Goal: Task Accomplishment & Management: Complete application form

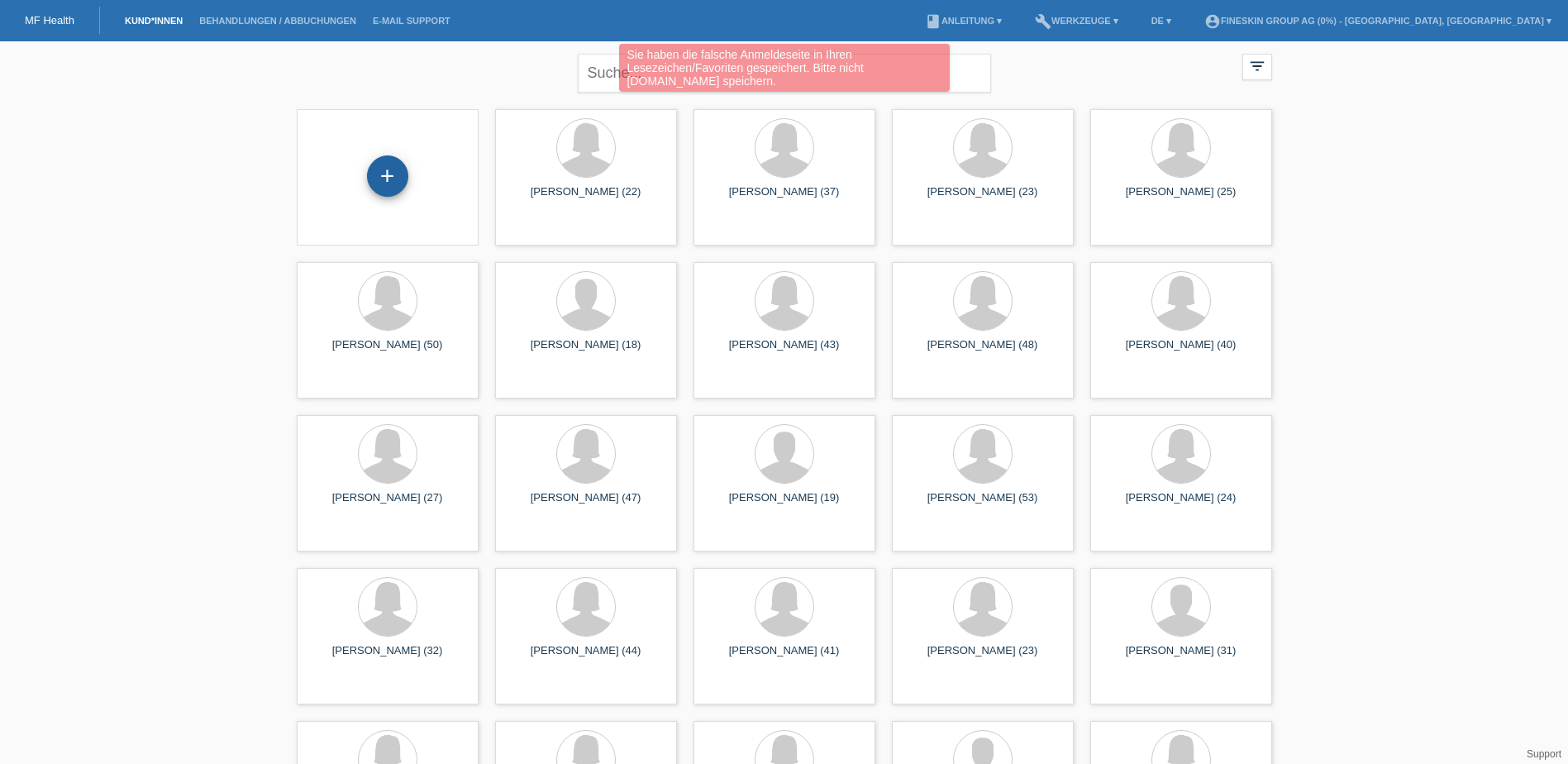
click at [376, 175] on div "+" at bounding box center [388, 177] width 42 height 42
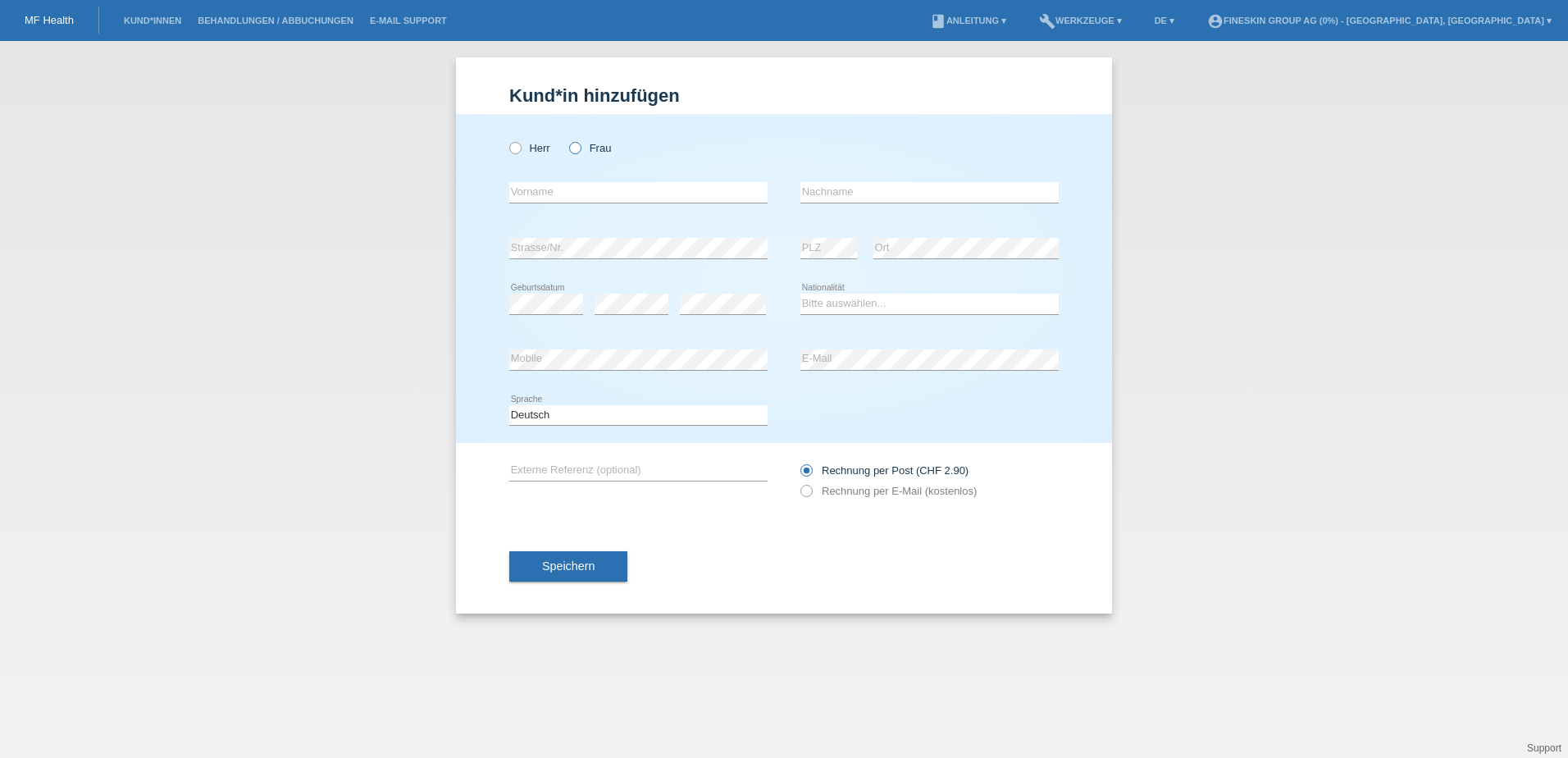
click at [601, 153] on label "Frau" at bounding box center [590, 148] width 42 height 12
click at [580, 153] on input "Frau" at bounding box center [574, 147] width 11 height 11
radio input "true"
click at [586, 187] on input "text" at bounding box center [639, 192] width 259 height 21
type input "Ninja"
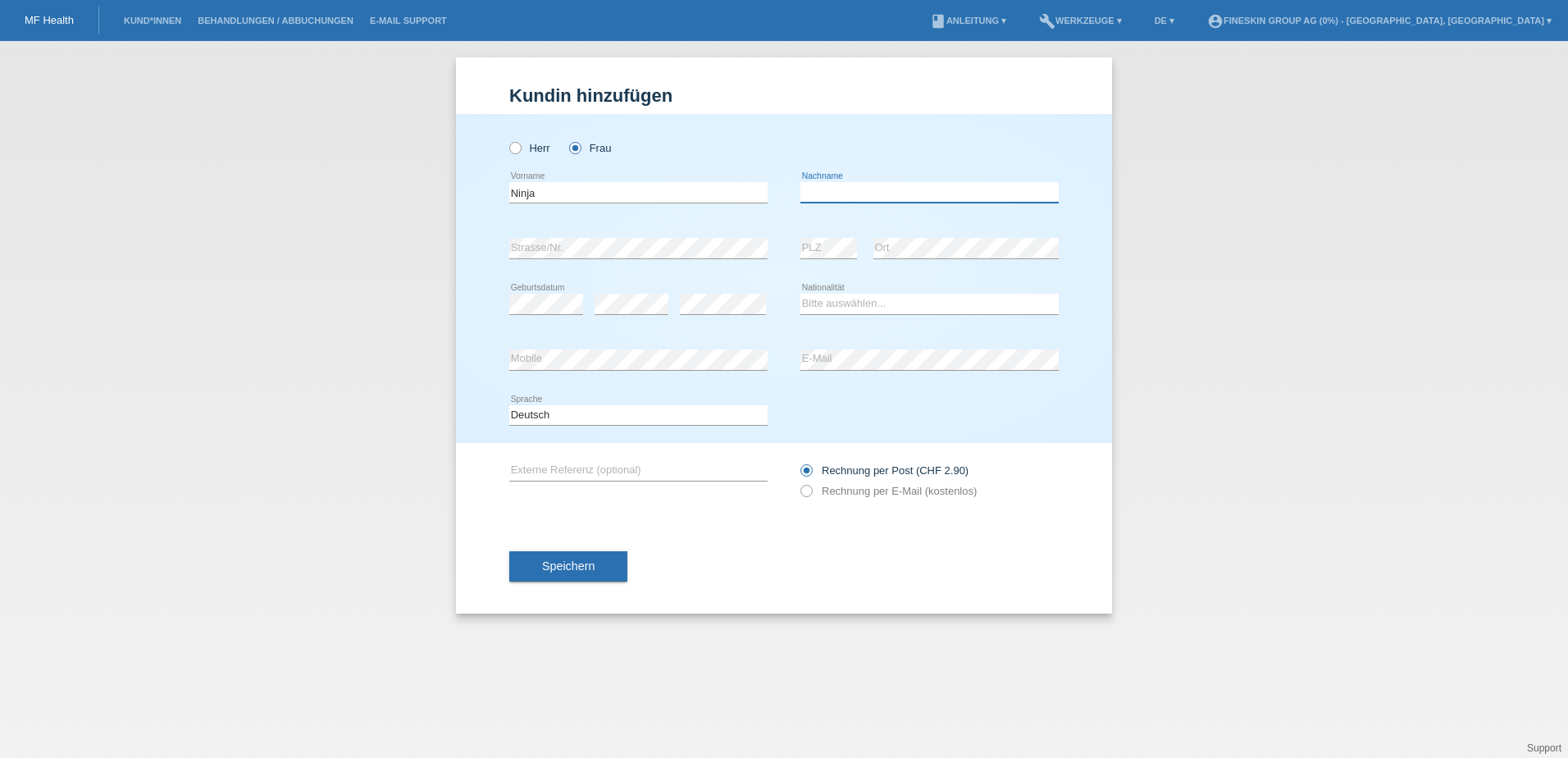
click at [861, 186] on input "text" at bounding box center [929, 192] width 259 height 21
type input "Schnydrig"
click at [903, 304] on select "Bitte auswählen... Schweiz Deutschland Liechtenstein Österreich ------------ Af…" at bounding box center [929, 303] width 259 height 20
select select "CH"
click at [801, 293] on select "Bitte auswählen... Schweiz Deutschland Liechtenstein Österreich ------------ Af…" at bounding box center [929, 303] width 259 height 20
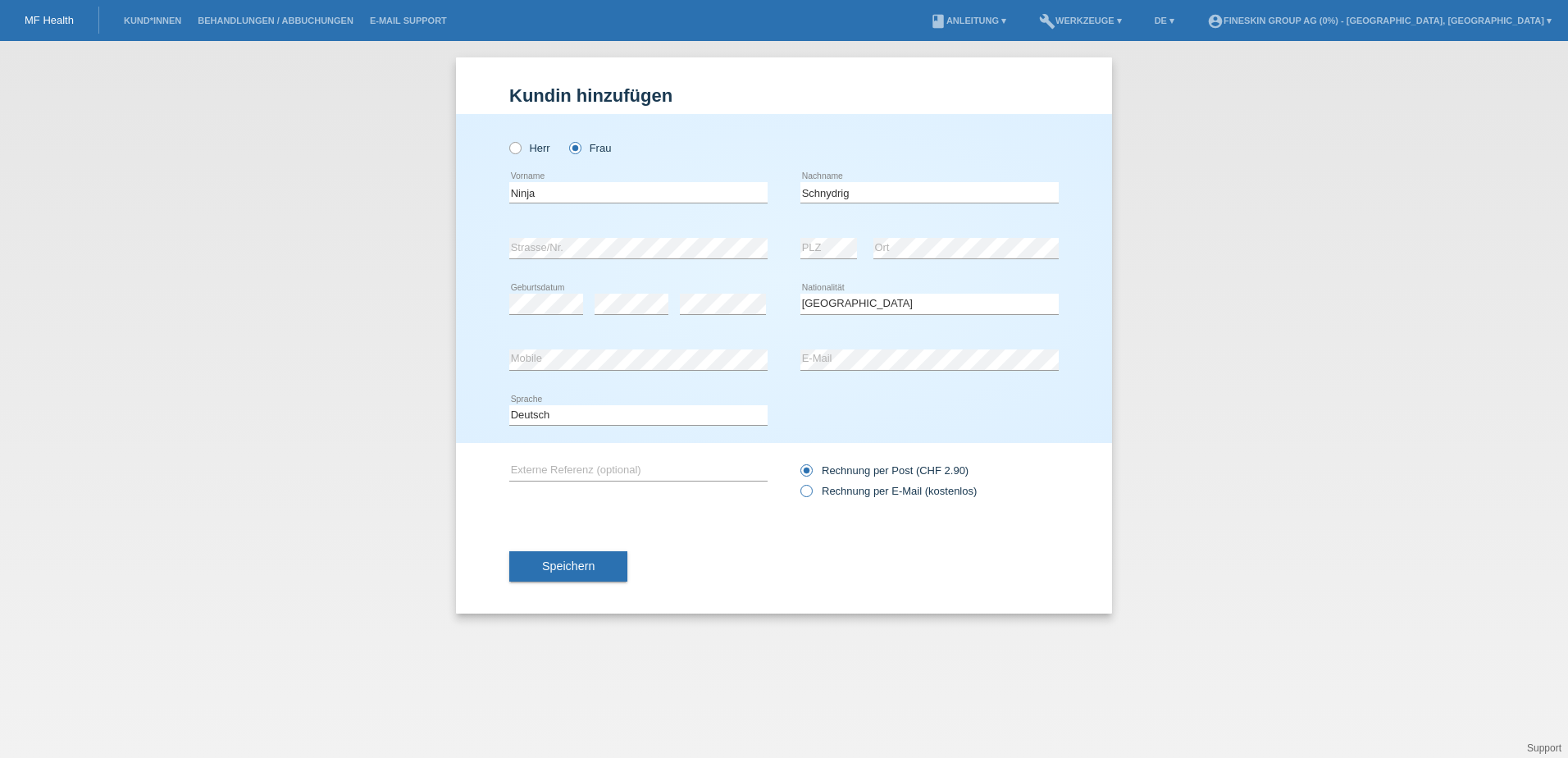
click at [895, 493] on label "Rechnung per E-Mail (kostenlos)" at bounding box center [888, 491] width 176 height 12
click at [811, 493] on input "Rechnung per E-Mail (kostenlos)" at bounding box center [805, 495] width 11 height 21
radio input "true"
click at [606, 561] on button "Speichern" at bounding box center [568, 567] width 118 height 31
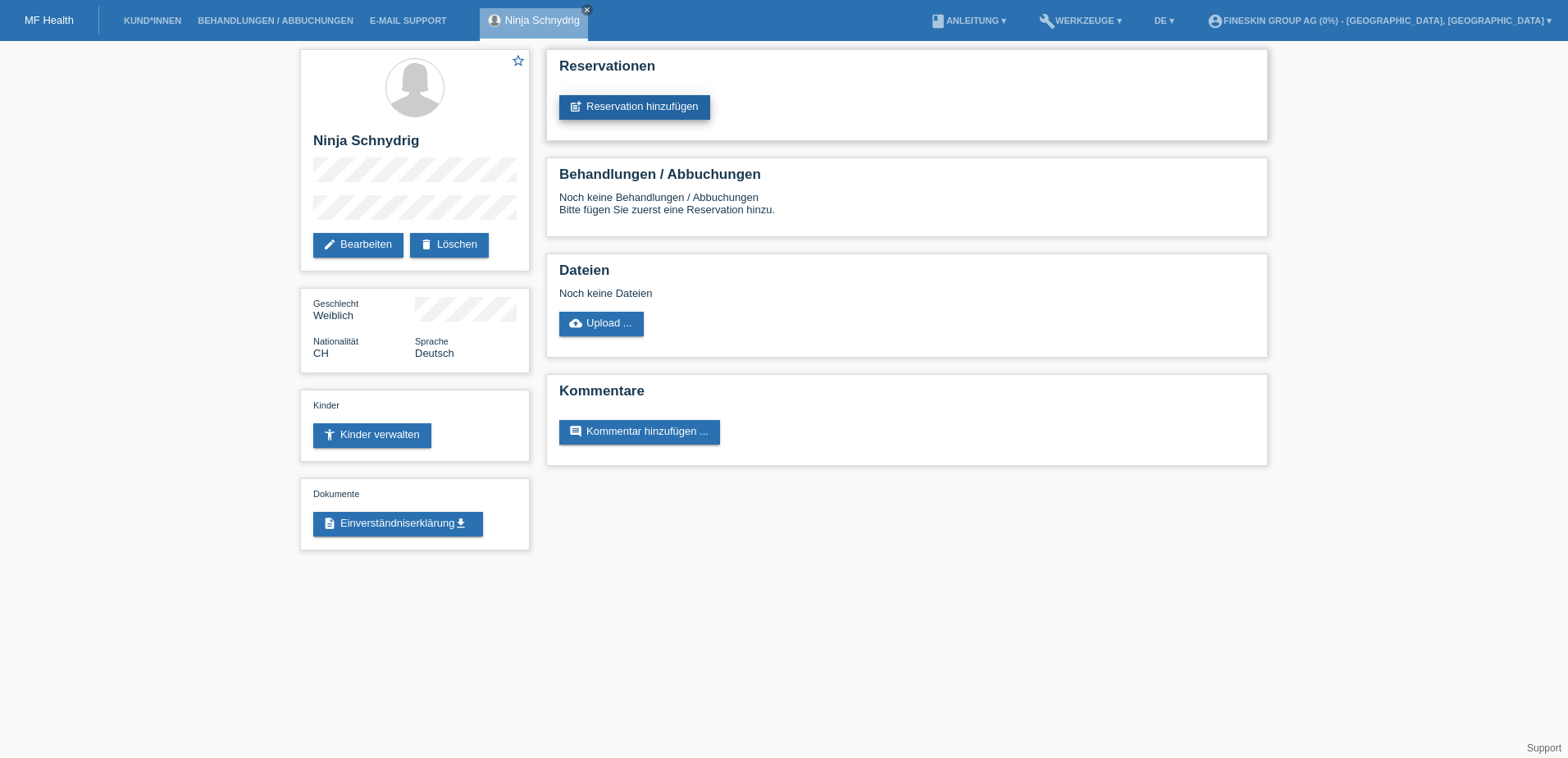
click at [656, 107] on link "post_add Reservation hinzufügen" at bounding box center [634, 107] width 151 height 25
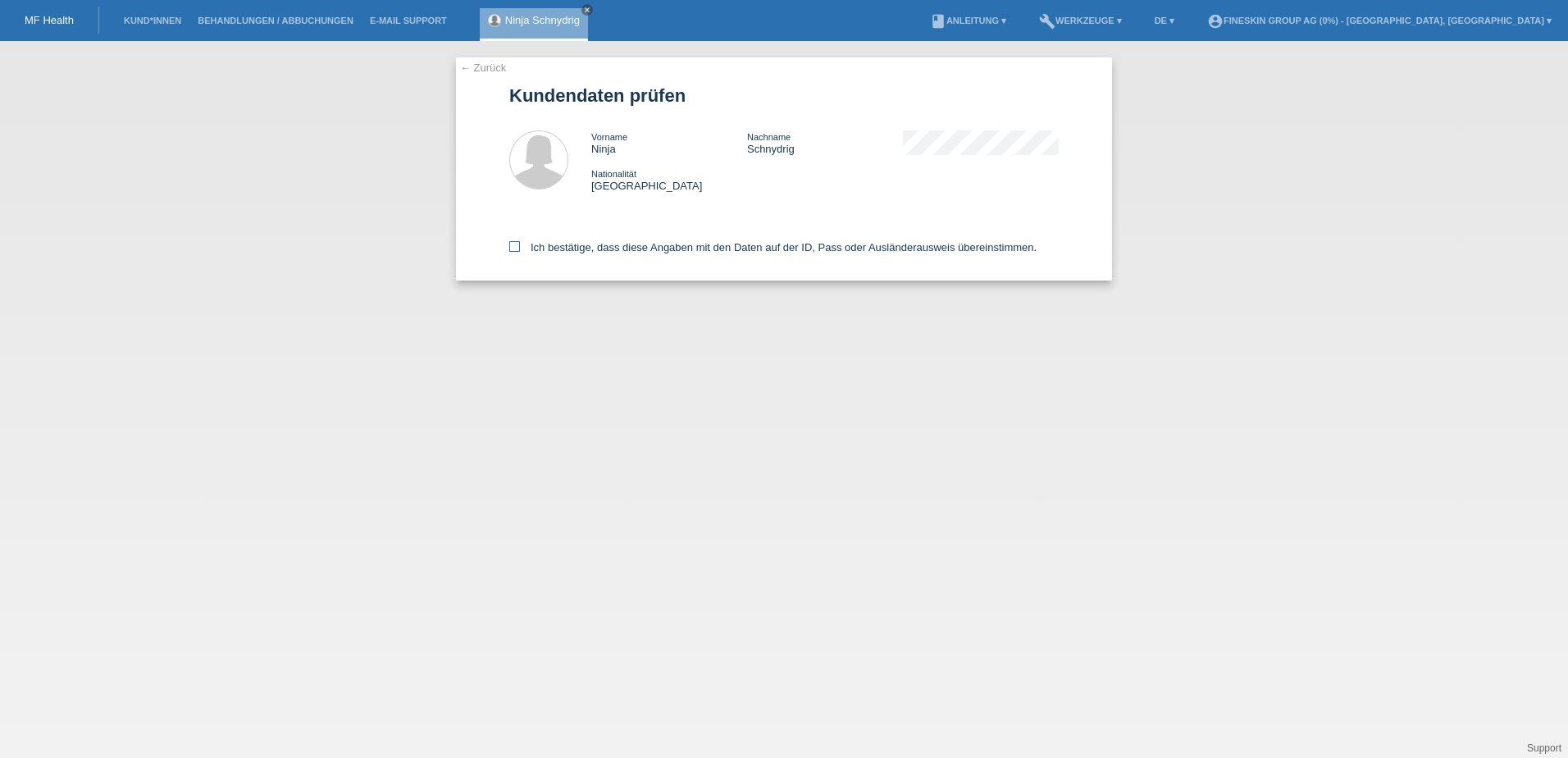
click at [656, 246] on label "Ich bestätige, dass diese Angaben mit den Daten auf der ID, Pass oder Ausländer…" at bounding box center [773, 247] width 527 height 12
click at [520, 246] on input "Ich bestätige, dass diese Angaben mit den Daten auf der ID, Pass oder Ausländer…" at bounding box center [515, 246] width 11 height 11
checkbox input "true"
